Goal: Transaction & Acquisition: Purchase product/service

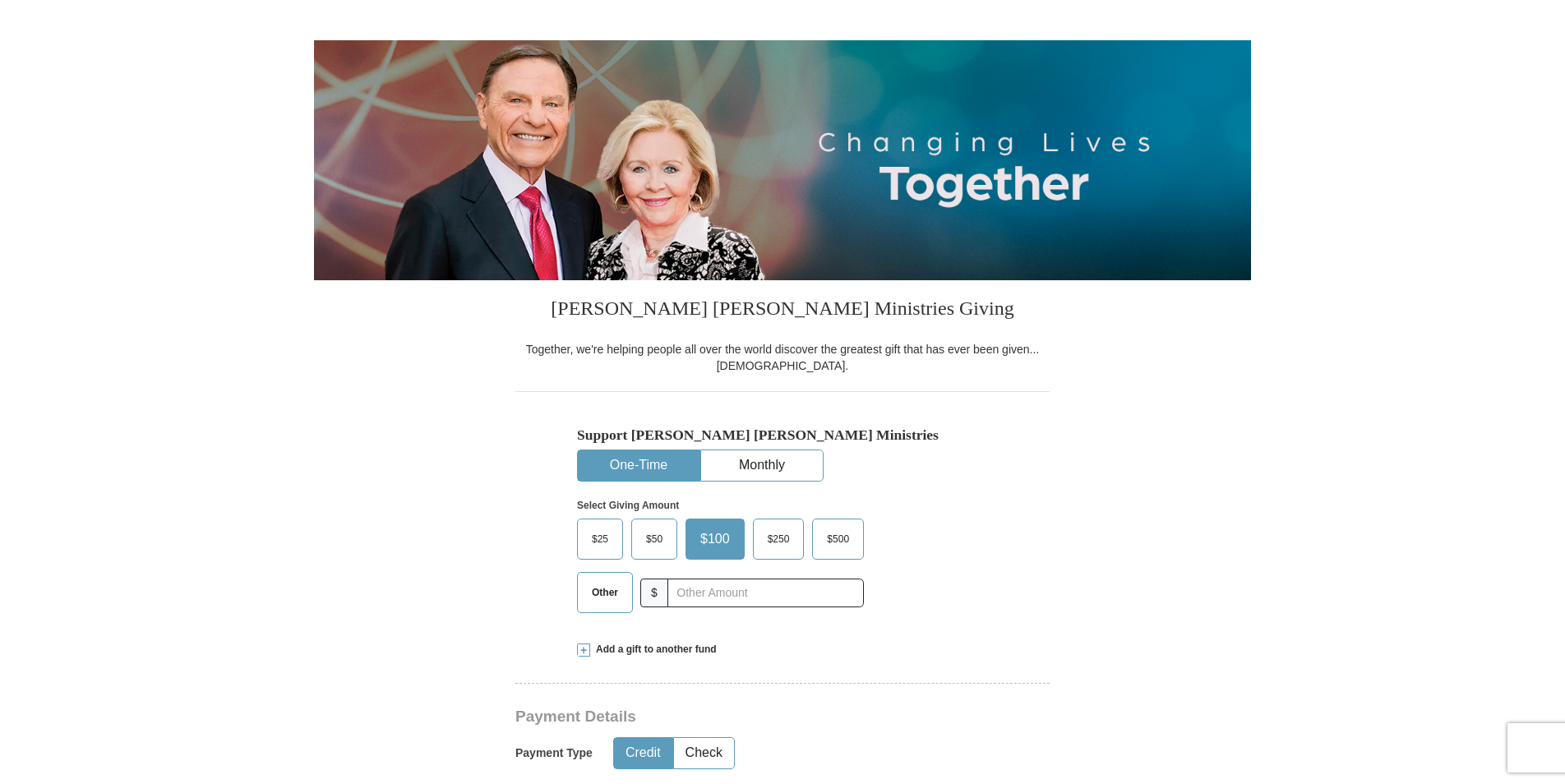
scroll to position [138, 0]
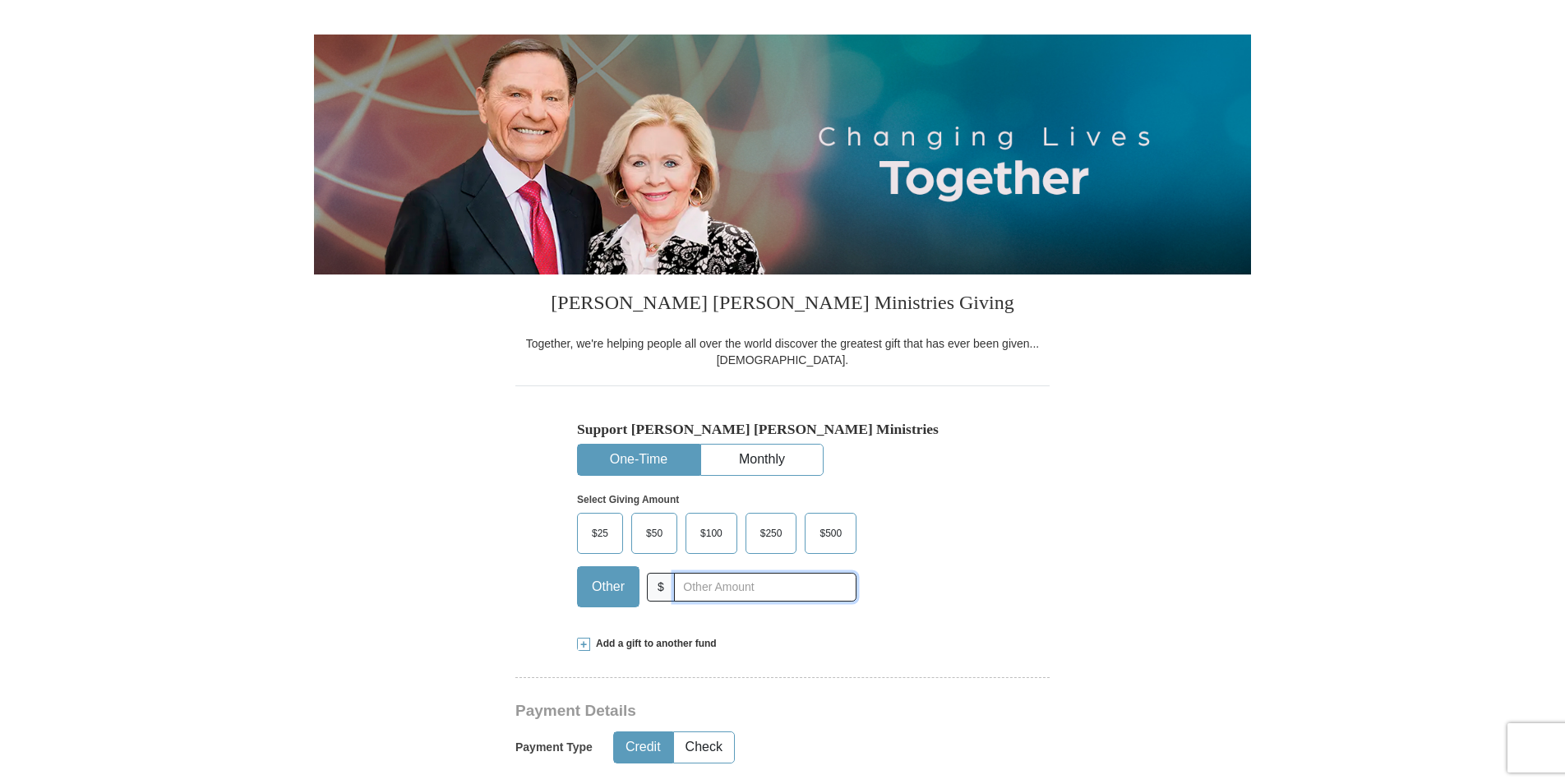
click at [679, 594] on input "text" at bounding box center [764, 586] width 182 height 29
type input "20.00"
click at [586, 645] on span at bounding box center [583, 644] width 13 height 13
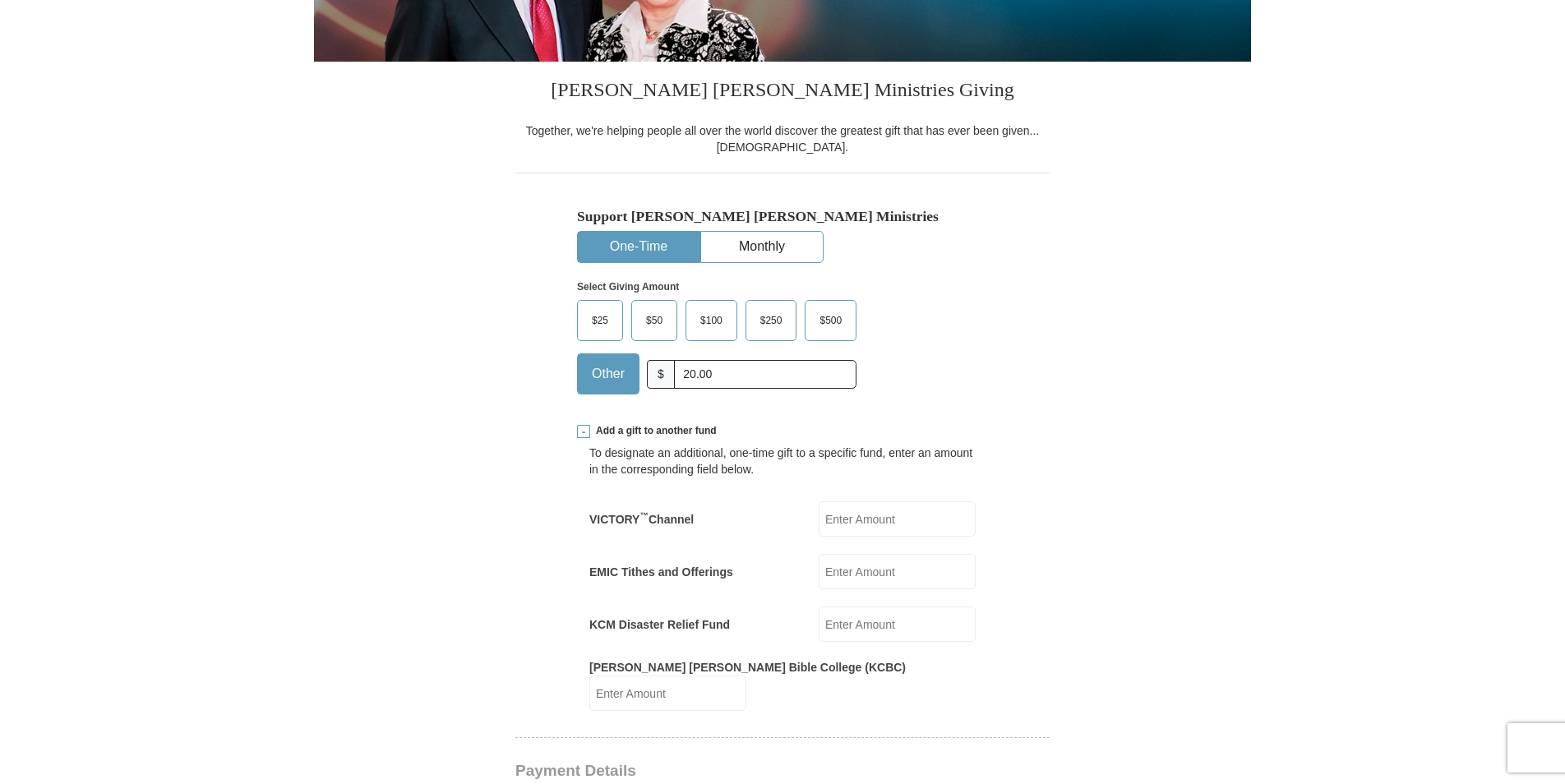
scroll to position [356, 0]
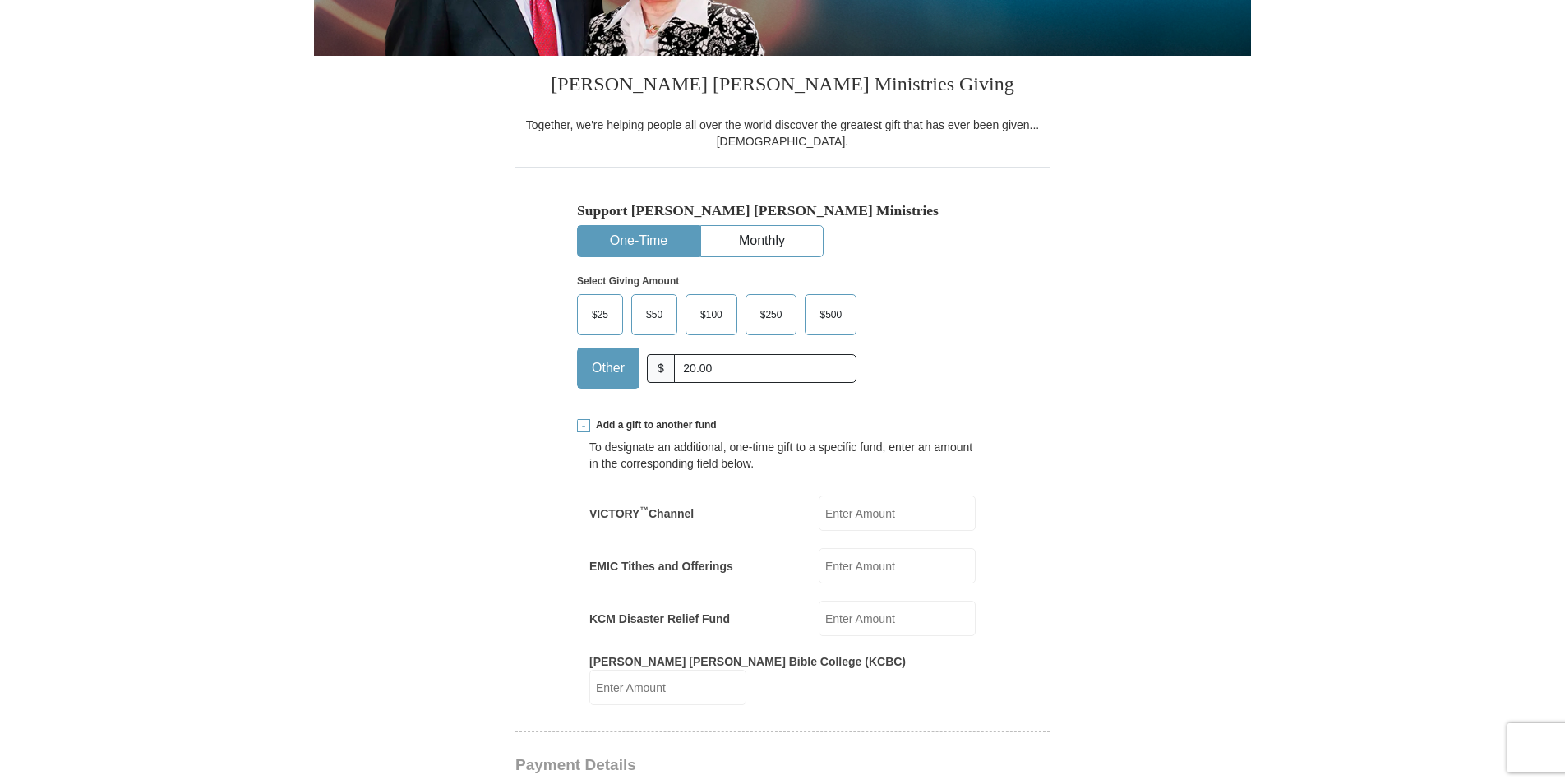
click at [842, 565] on input "EMIC Tithes and Offerings" at bounding box center [897, 565] width 157 height 35
drag, startPoint x: 728, startPoint y: 362, endPoint x: 650, endPoint y: 363, distance: 78.0
click at [650, 363] on div "Other $ 20.00" at bounding box center [716, 368] width 279 height 41
type input "0.00"
click at [843, 573] on input "EMIC Tithes and Offerings" at bounding box center [897, 565] width 157 height 35
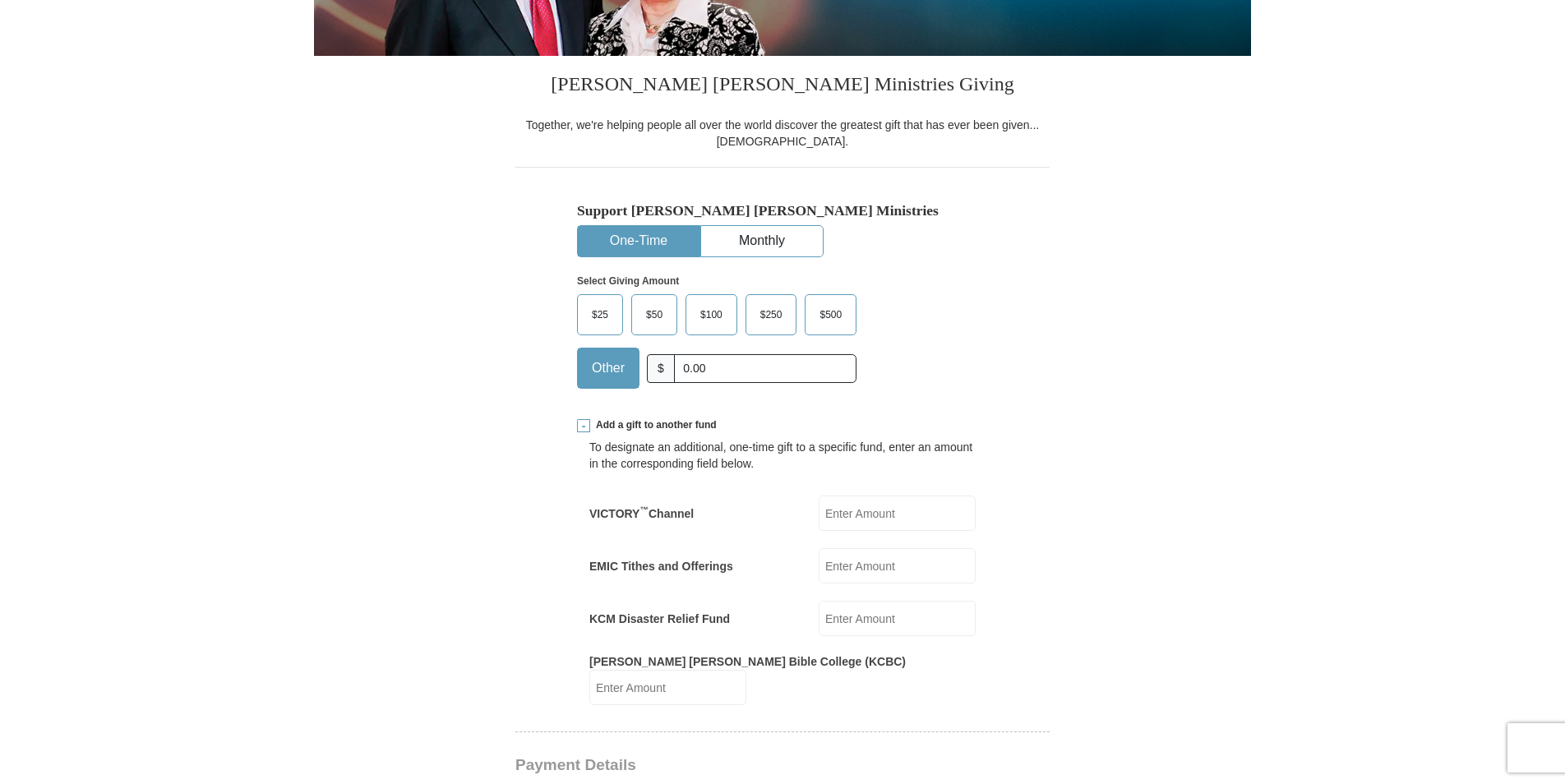
drag, startPoint x: 1231, startPoint y: 446, endPoint x: 1222, endPoint y: 446, distance: 9.0
